Goal: Information Seeking & Learning: Understand process/instructions

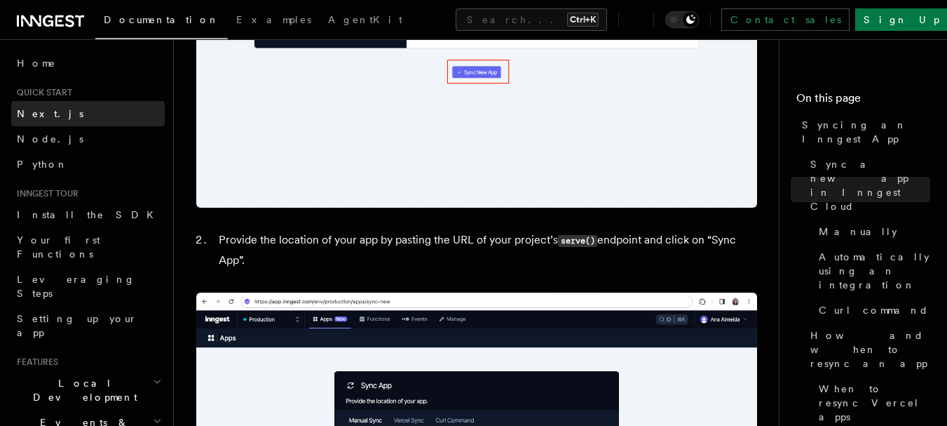
scroll to position [982, 0]
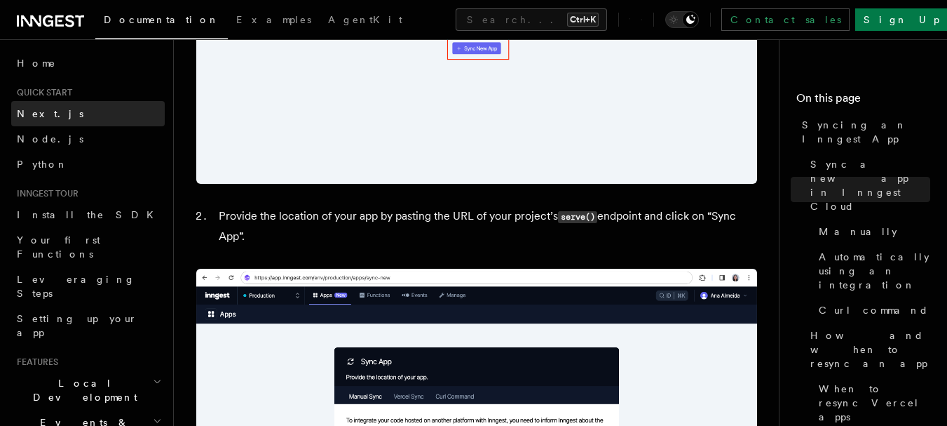
click at [39, 107] on span "Next.js" at bounding box center [50, 114] width 67 height 14
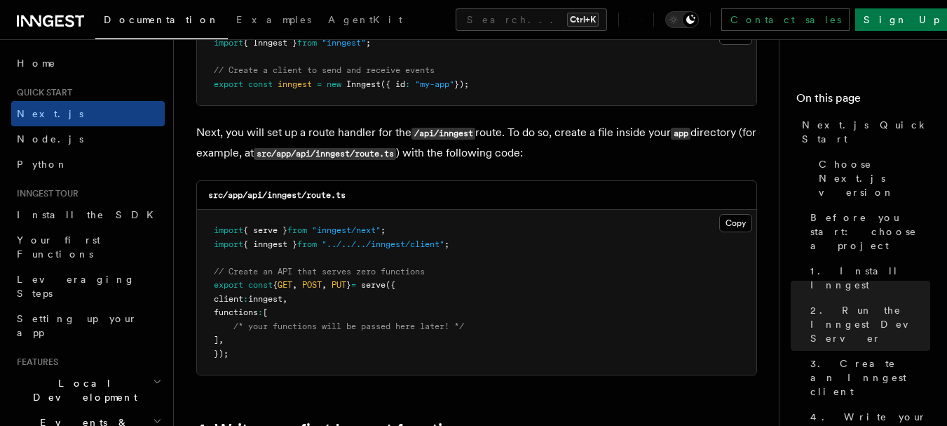
scroll to position [1823, 0]
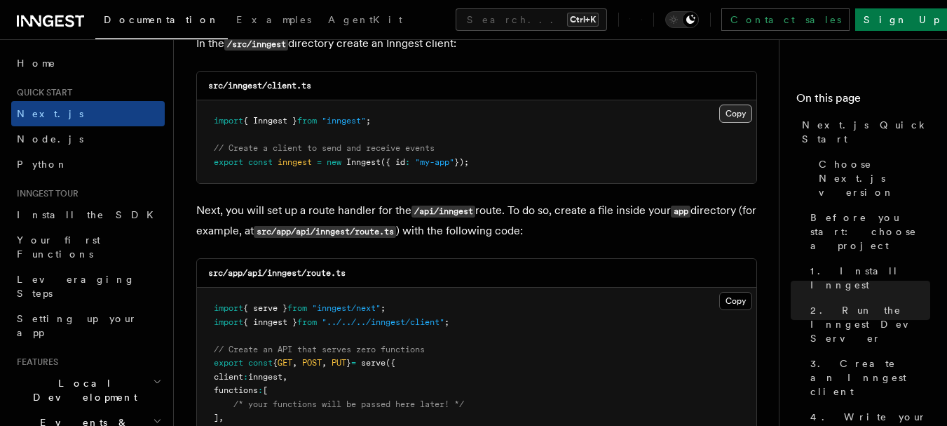
click at [732, 107] on button "Copy Copied" at bounding box center [736, 113] width 33 height 18
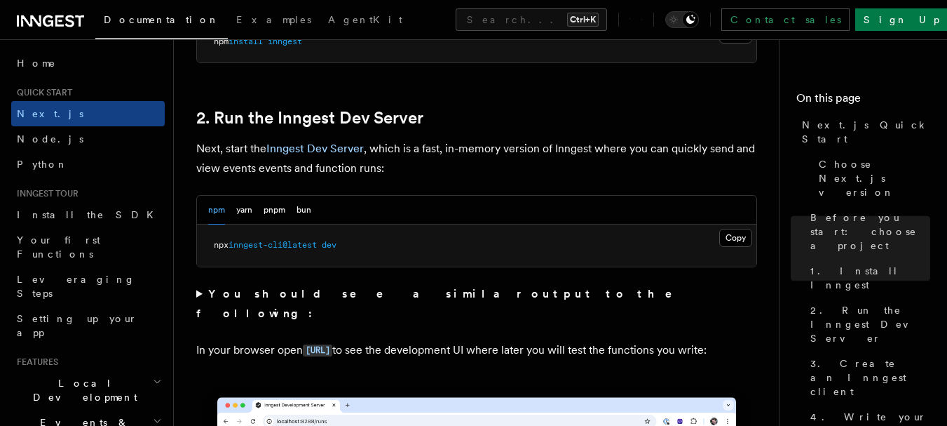
scroll to position [1052, 0]
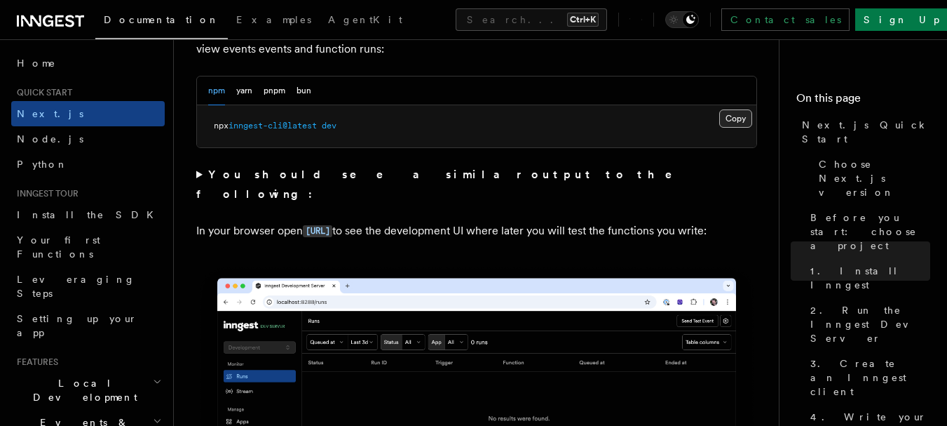
click at [739, 117] on button "Copy Copied" at bounding box center [736, 118] width 33 height 18
